Goal: Information Seeking & Learning: Learn about a topic

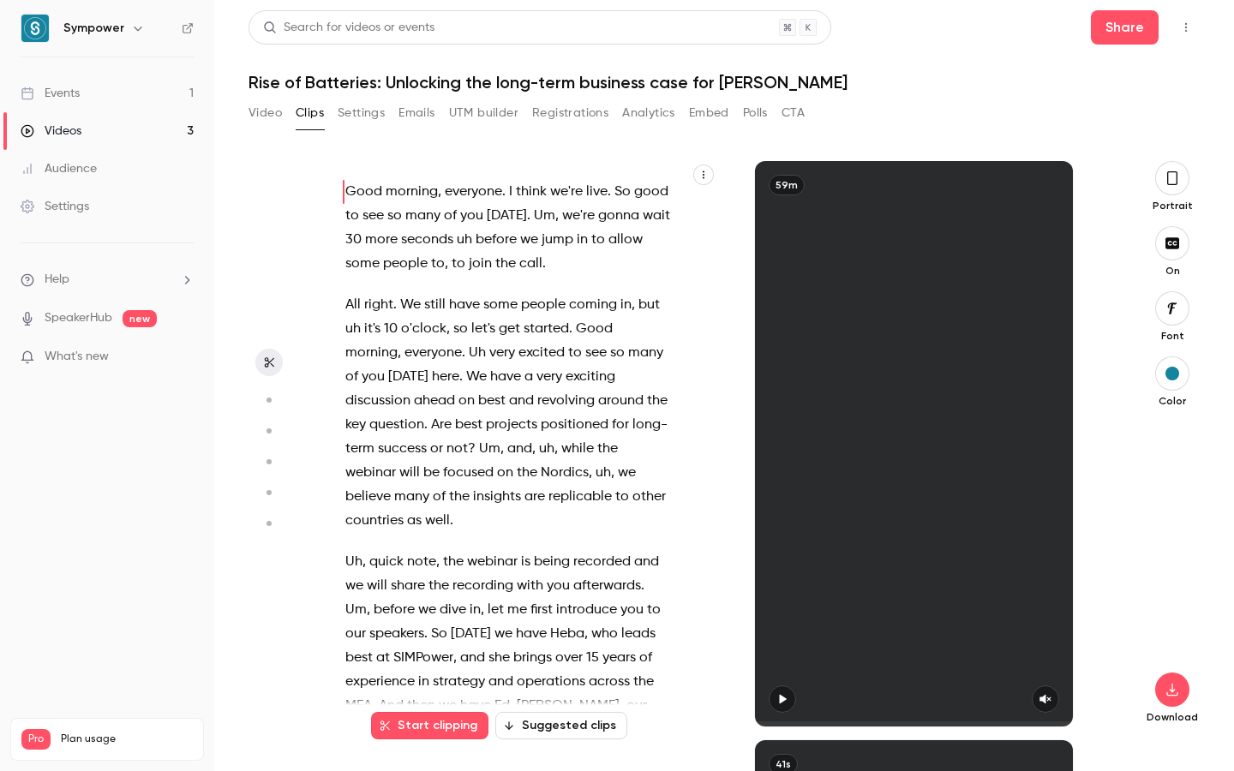
click at [110, 89] on link "Events 1" at bounding box center [107, 94] width 214 height 38
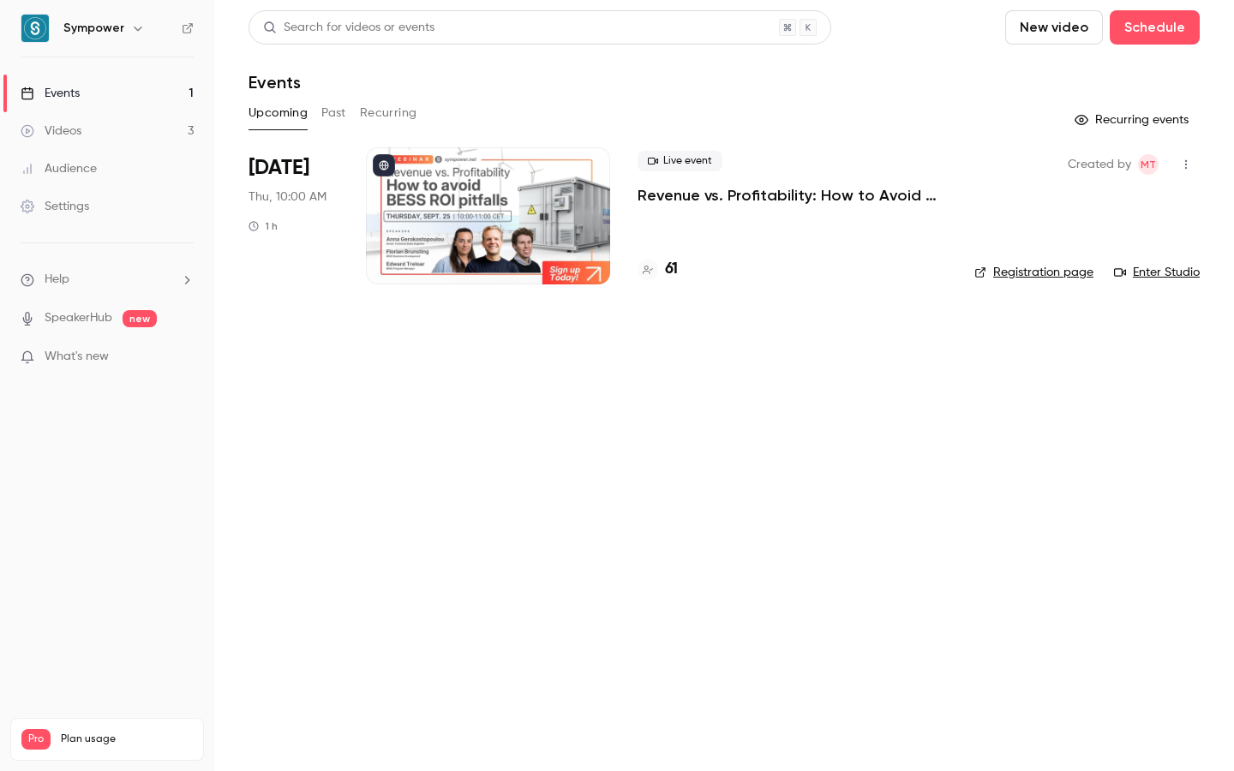
click at [686, 202] on p "Revenue vs. Profitability: How to Avoid [PERSON_NAME] ROI Pitfalls" at bounding box center [792, 195] width 309 height 21
click at [667, 269] on h4 "61" at bounding box center [671, 269] width 13 height 23
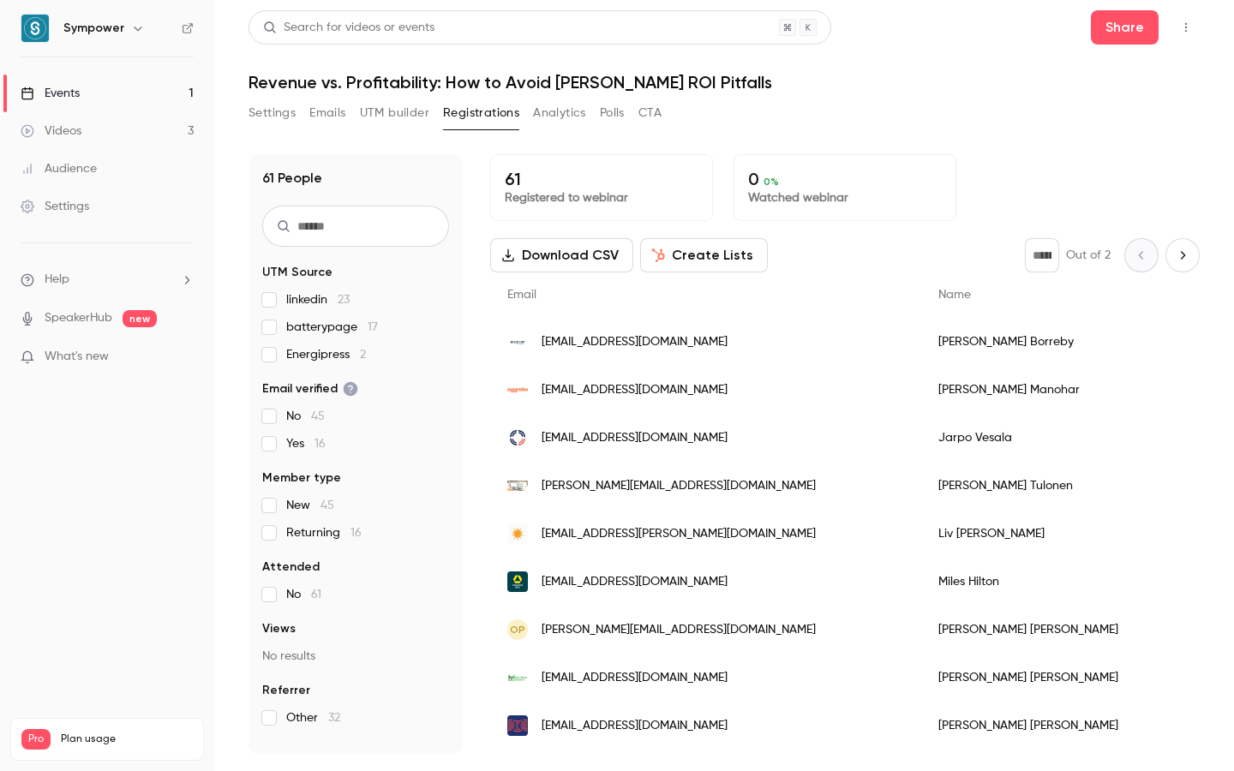
click at [77, 51] on nav "Sympower Events 1 Videos 3 Audience Settings Help SpeakerHub new What's new Pro…" at bounding box center [107, 385] width 214 height 771
